Goal: Task Accomplishment & Management: Manage account settings

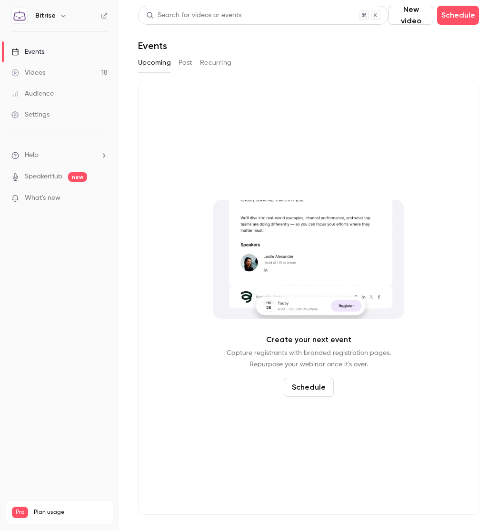
click at [60, 15] on icon "button" at bounding box center [64, 16] width 8 height 8
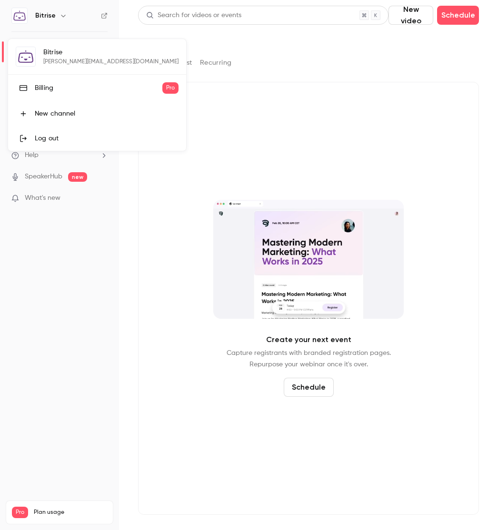
click at [60, 12] on div at bounding box center [249, 265] width 498 height 530
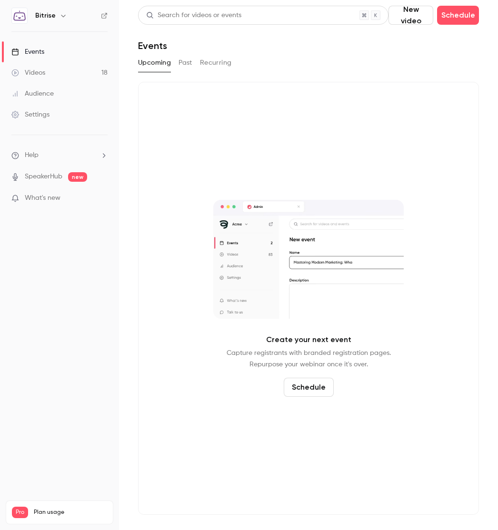
click at [60, 12] on icon "button" at bounding box center [64, 16] width 8 height 8
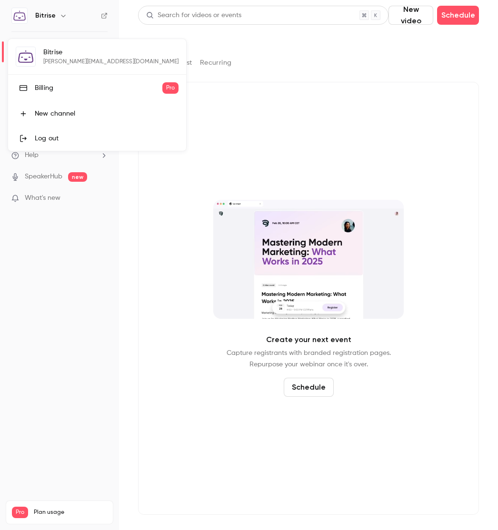
click at [52, 51] on div "Bitrise [PERSON_NAME][EMAIL_ADDRESS][DOMAIN_NAME] Billing Pro New channel Log o…" at bounding box center [97, 95] width 178 height 112
click at [56, 8] on div at bounding box center [249, 265] width 498 height 530
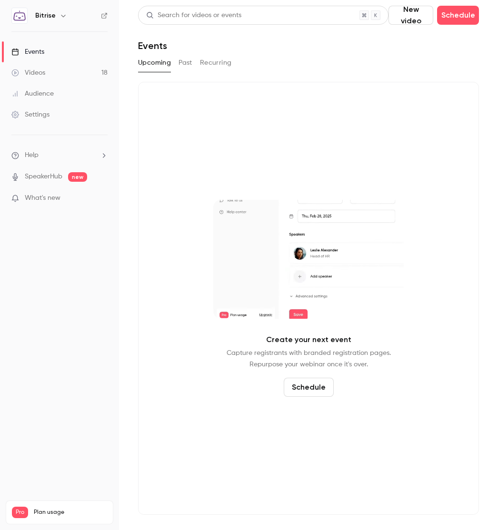
click at [43, 113] on div "Settings" at bounding box center [30, 115] width 38 height 10
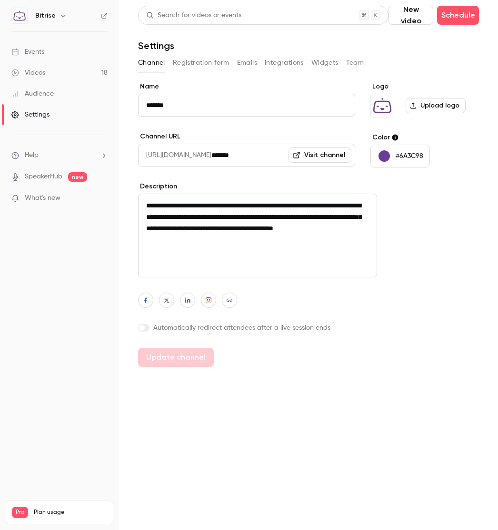
click at [239, 63] on button "Emails" at bounding box center [247, 62] width 20 height 15
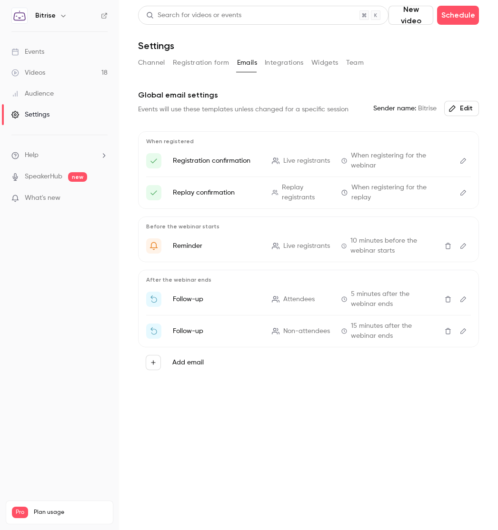
click at [361, 65] on button "Team" at bounding box center [355, 62] width 18 height 15
